Goal: Transaction & Acquisition: Purchase product/service

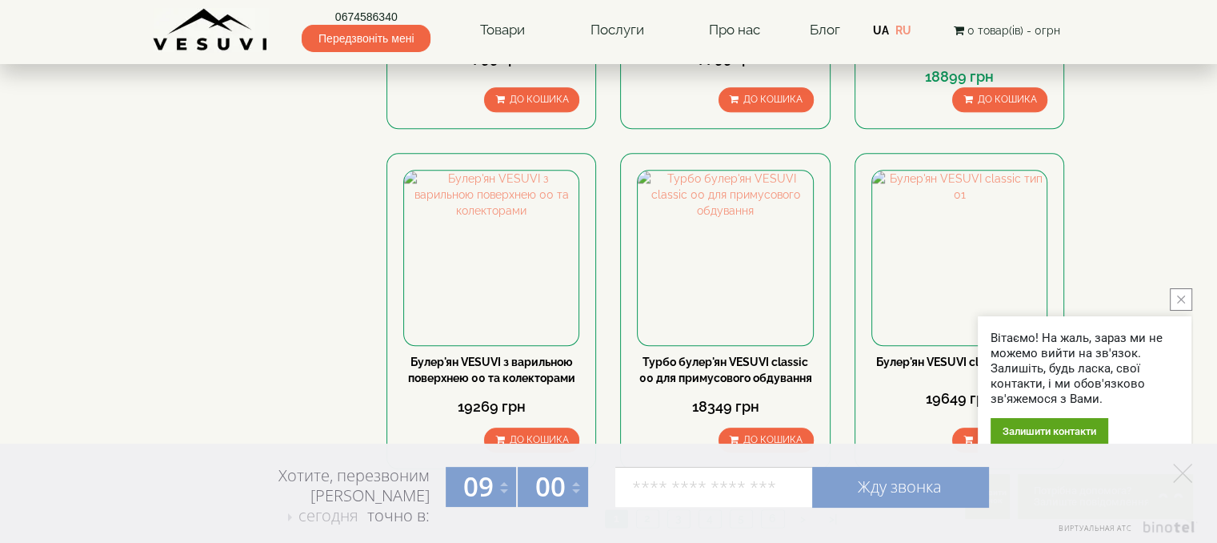
scroll to position [1780, 0]
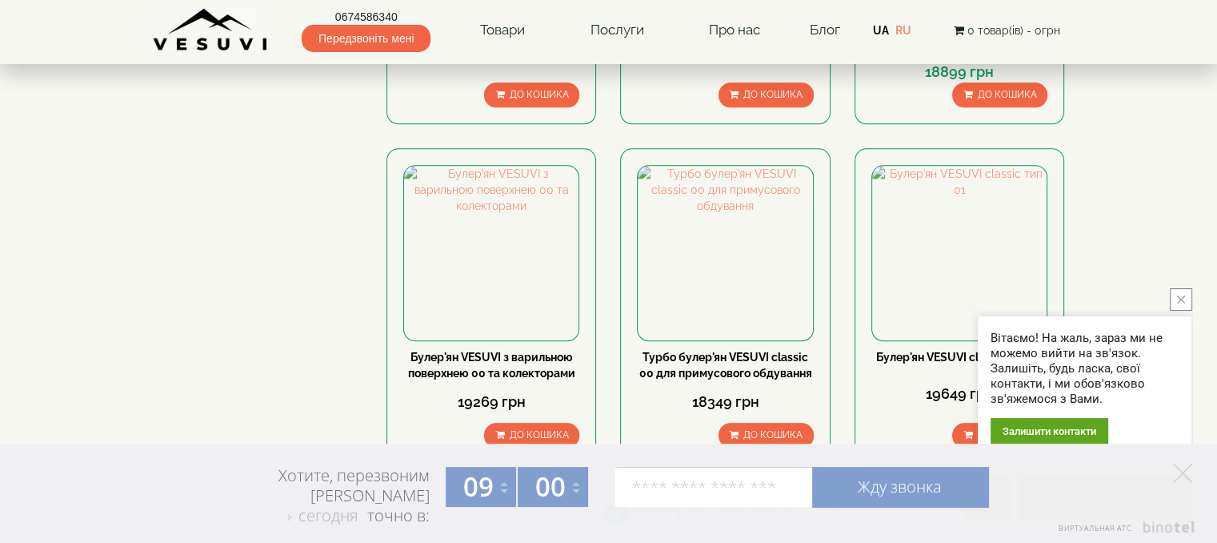
click at [643, 505] on link "2" at bounding box center [647, 513] width 22 height 17
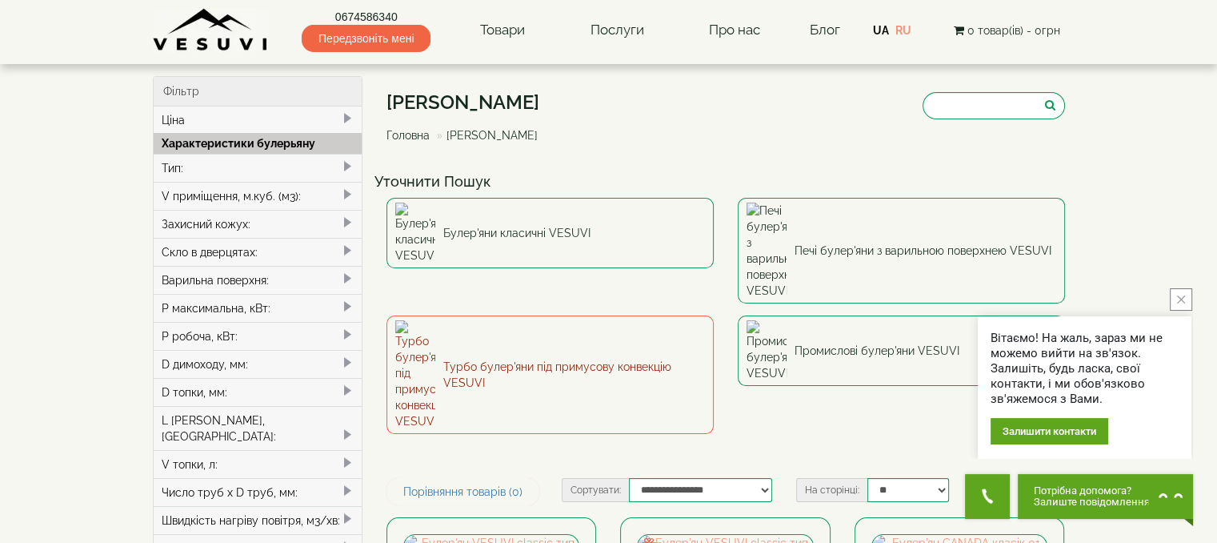
scroll to position [474, 0]
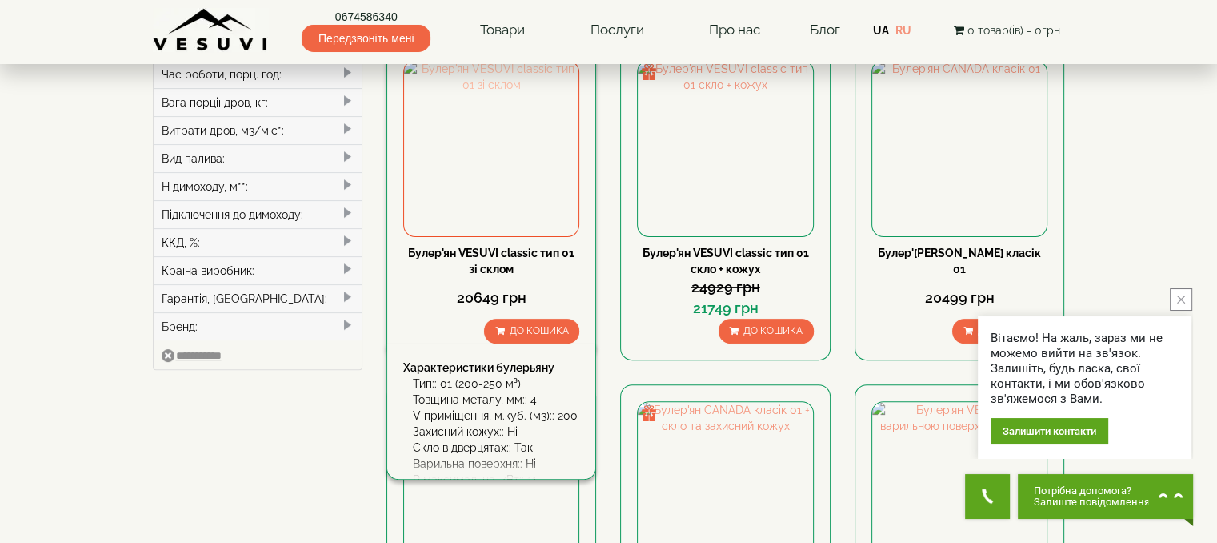
drag, startPoint x: 504, startPoint y: 111, endPoint x: 489, endPoint y: 100, distance: 18.9
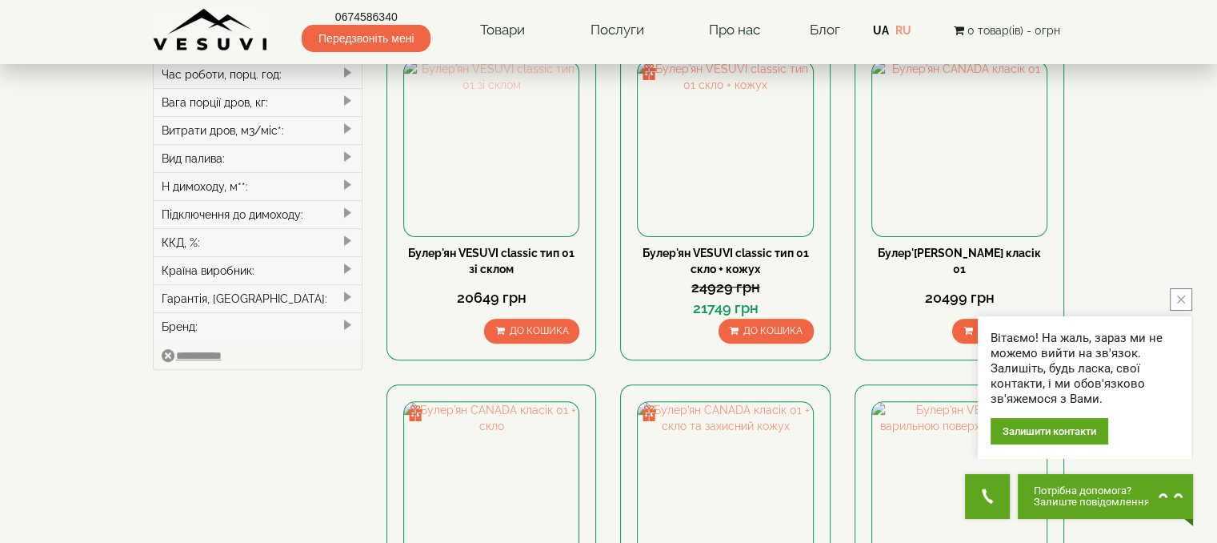
scroll to position [0, 0]
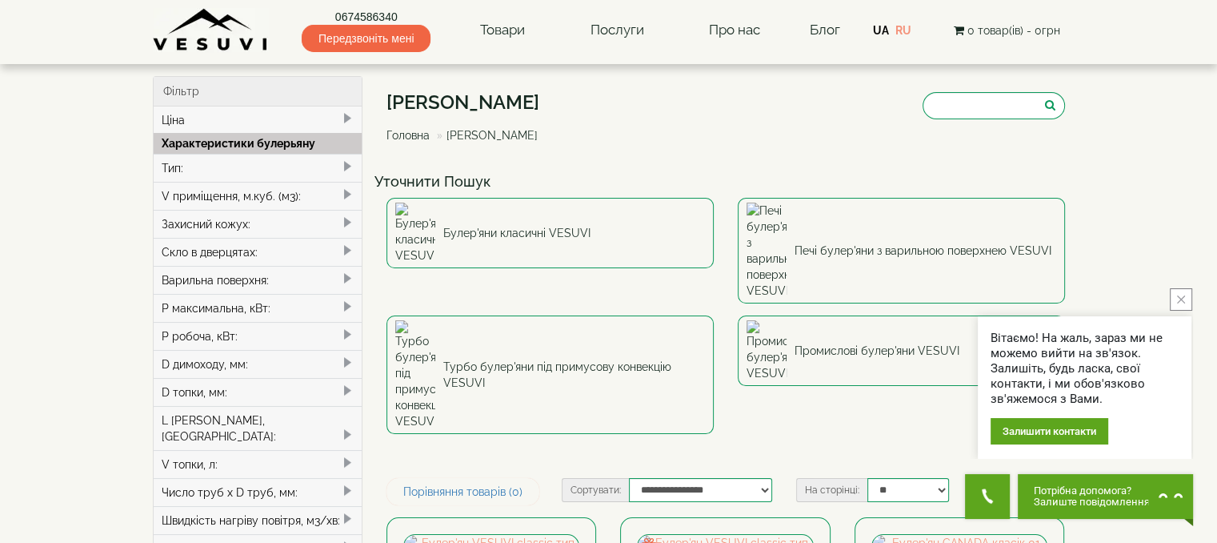
click at [346, 193] on span at bounding box center [347, 194] width 13 height 13
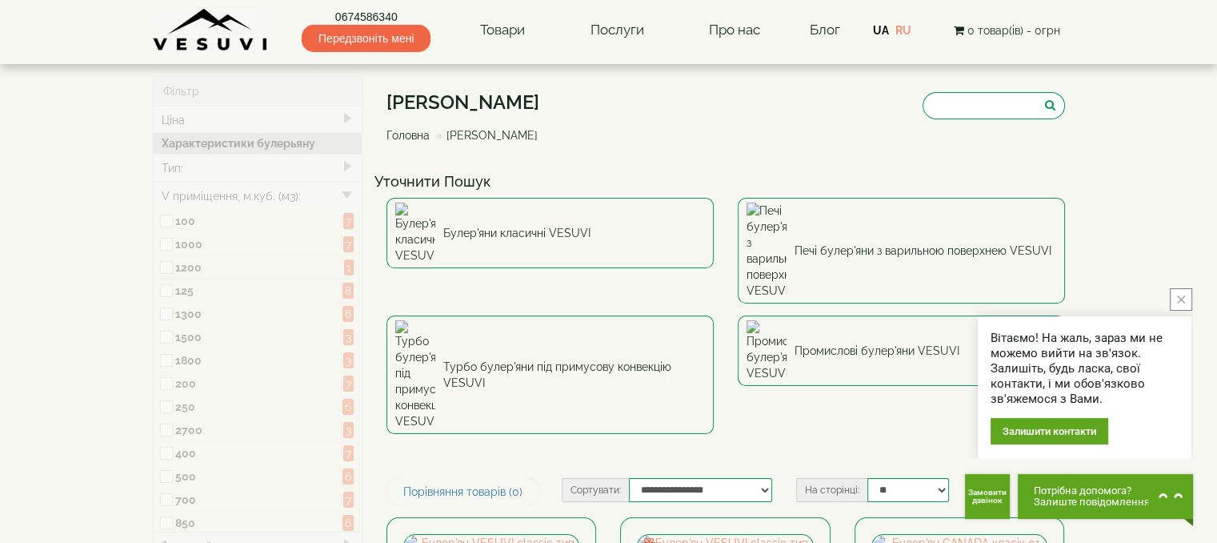
type input "*****"
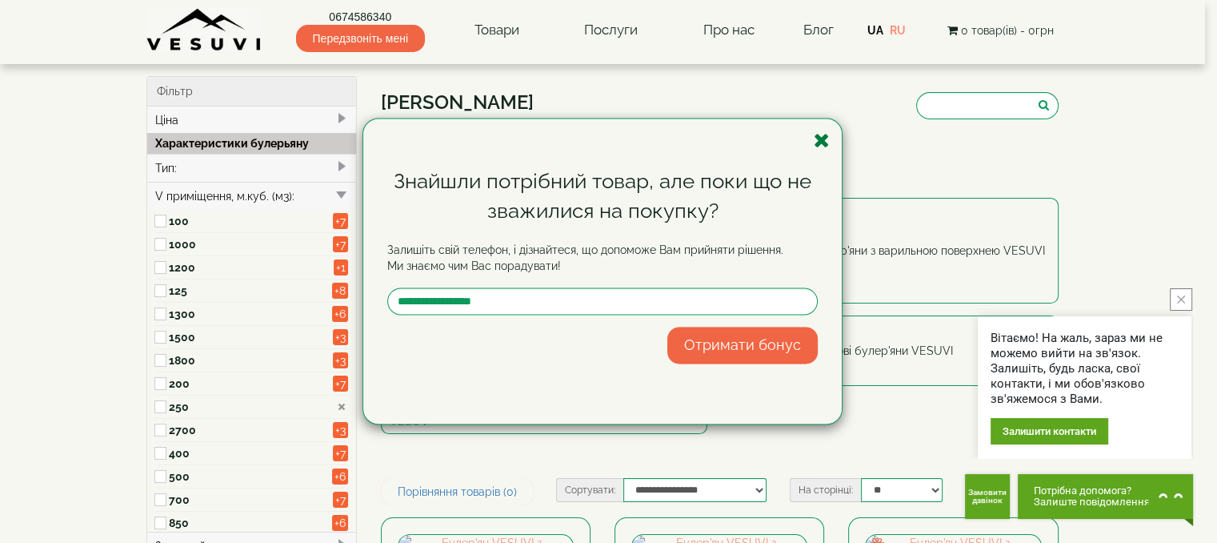
click at [827, 138] on icon "button" at bounding box center [822, 140] width 16 height 20
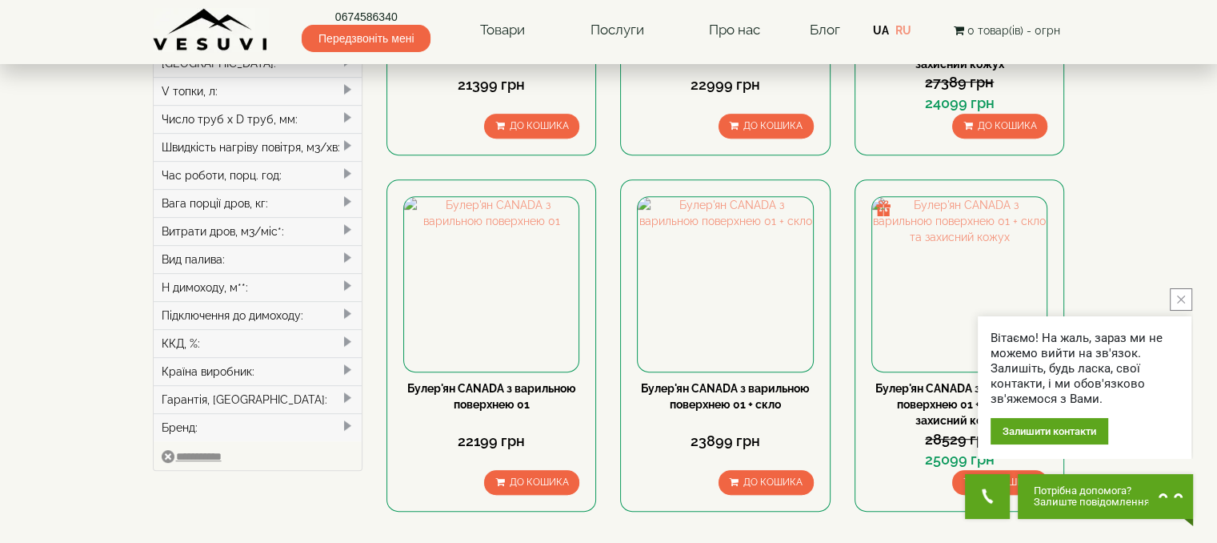
scroll to position [714, 0]
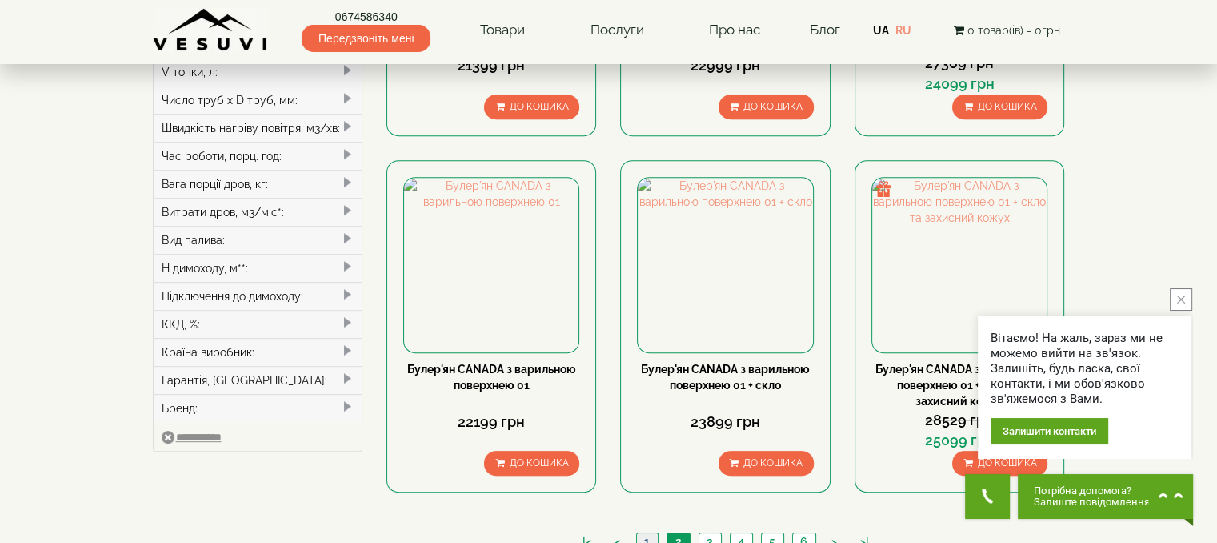
click at [655, 533] on link "1" at bounding box center [647, 541] width 22 height 17
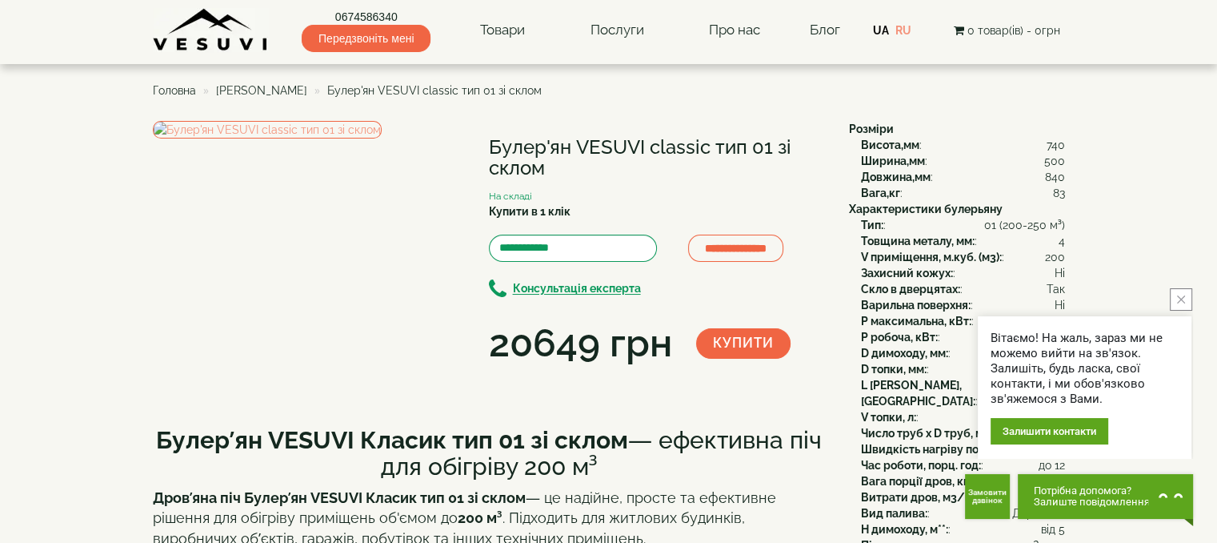
click at [1184, 295] on icon "close button" at bounding box center [1181, 299] width 8 height 8
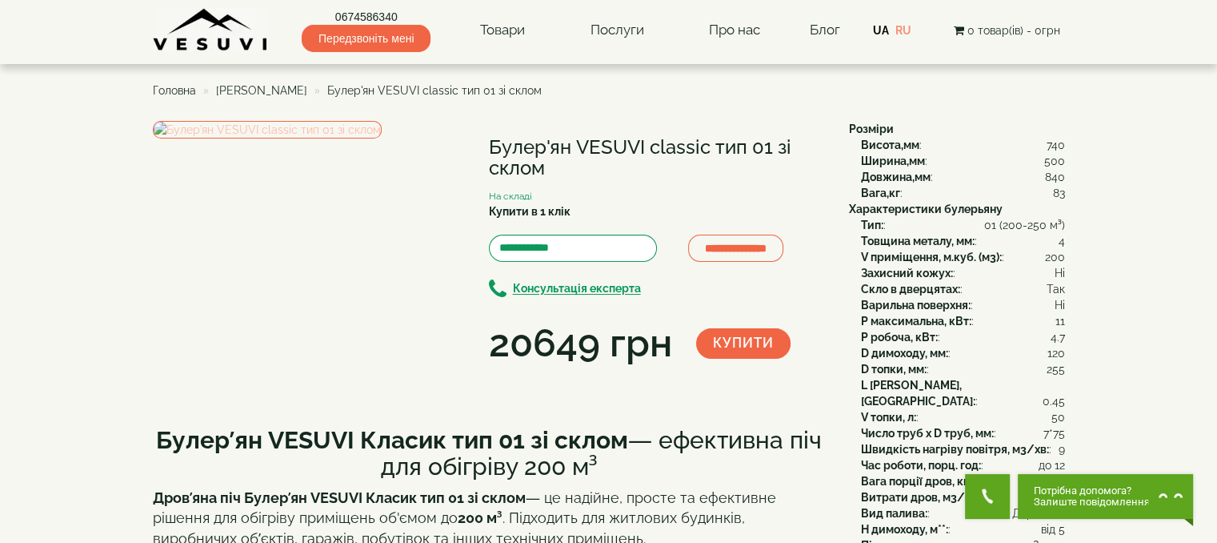
click at [250, 138] on img at bounding box center [267, 130] width 229 height 18
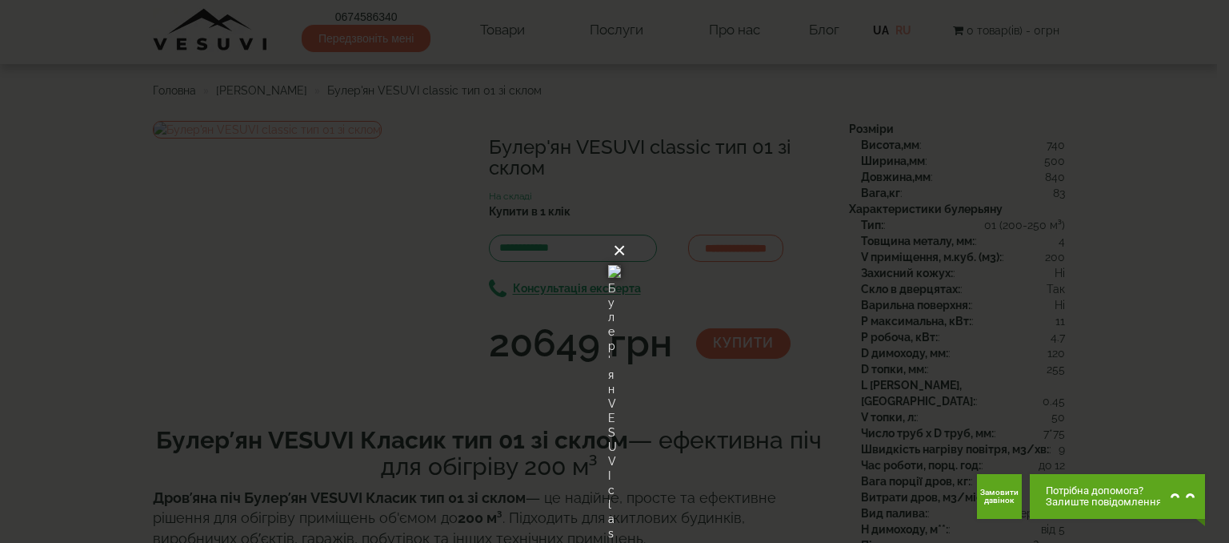
click at [626, 233] on button "×" at bounding box center [619, 250] width 13 height 35
